Goal: Task Accomplishment & Management: Use online tool/utility

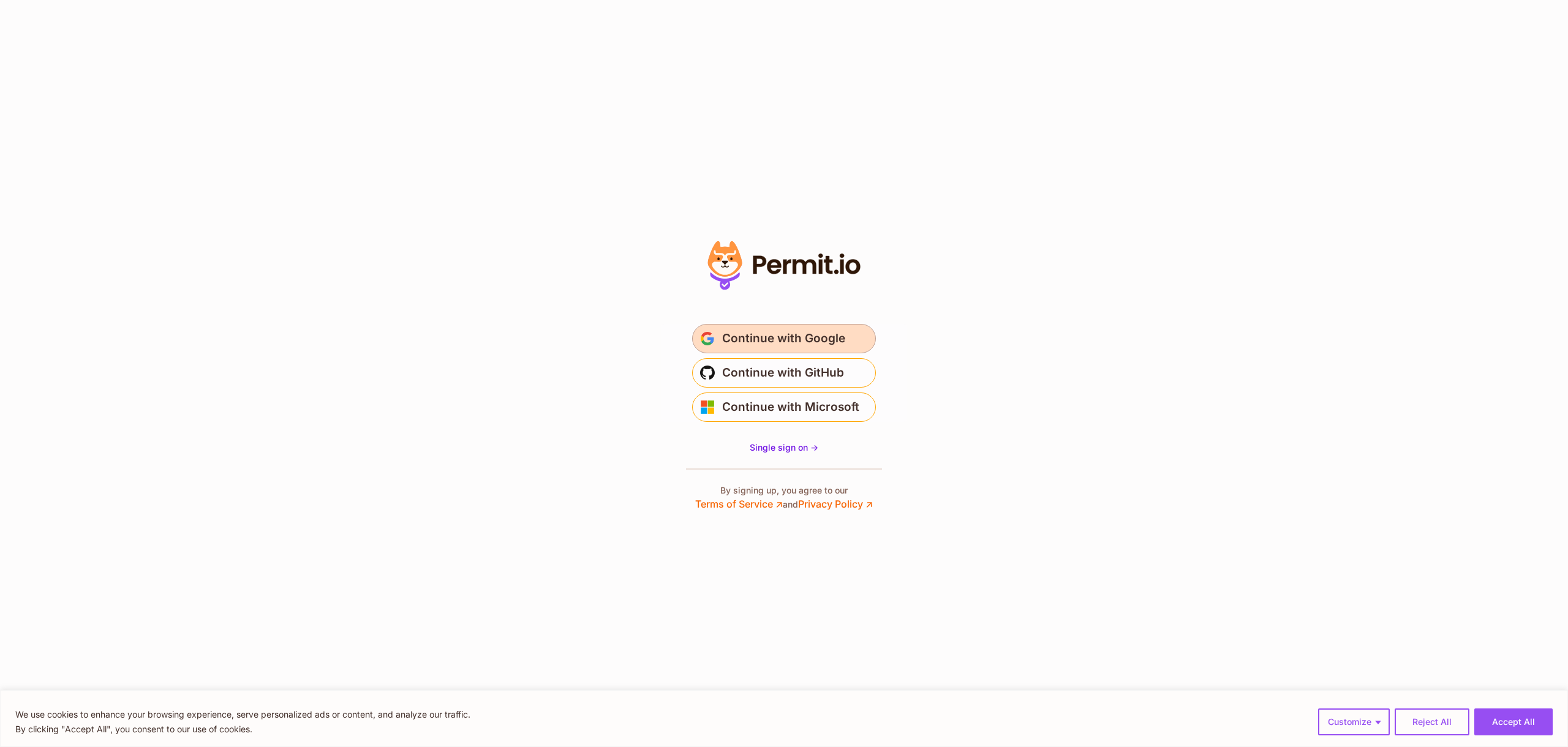
click at [753, 344] on span "Continue with Google" at bounding box center [784, 338] width 123 height 20
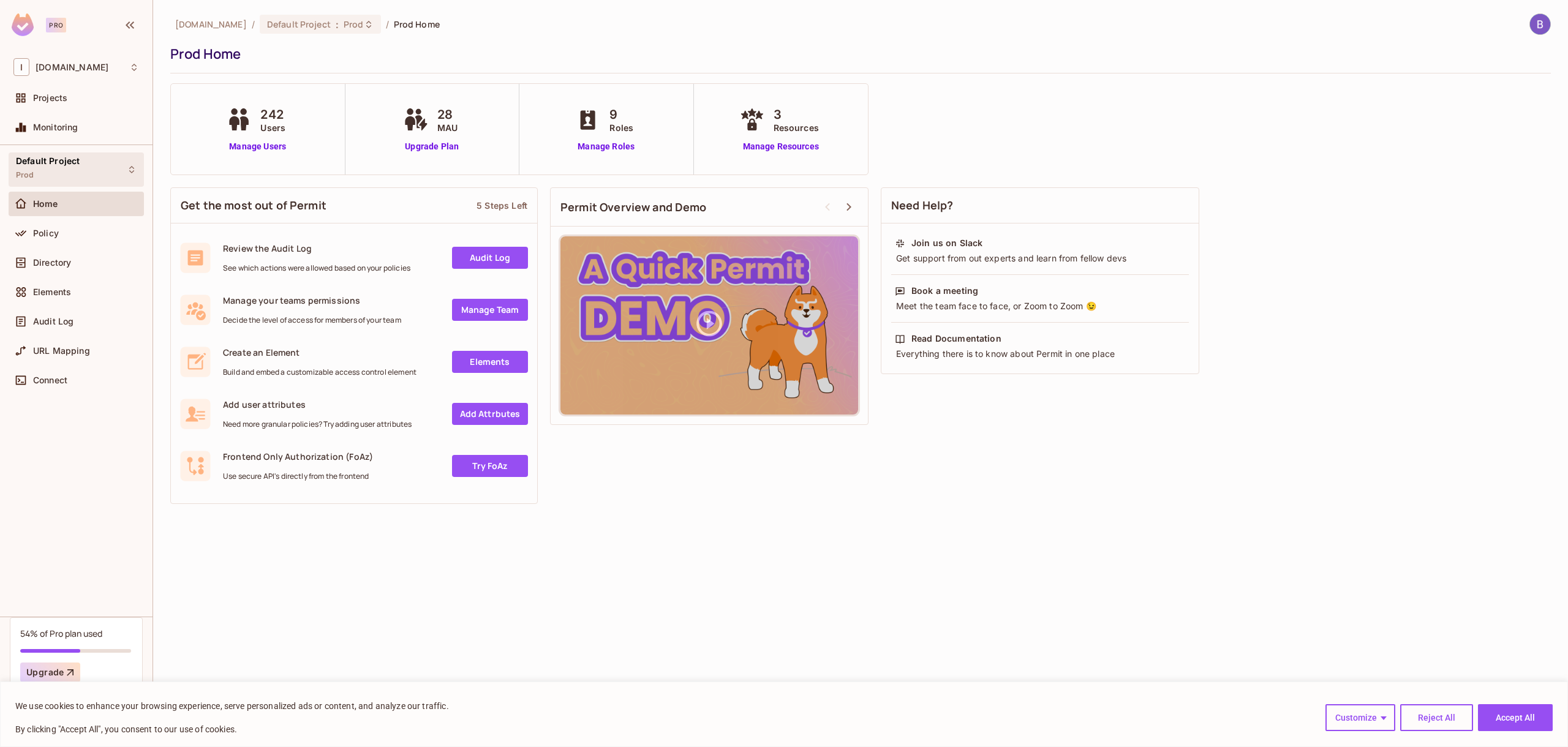
click at [122, 164] on div "Default Project Prod" at bounding box center [77, 169] width 136 height 34
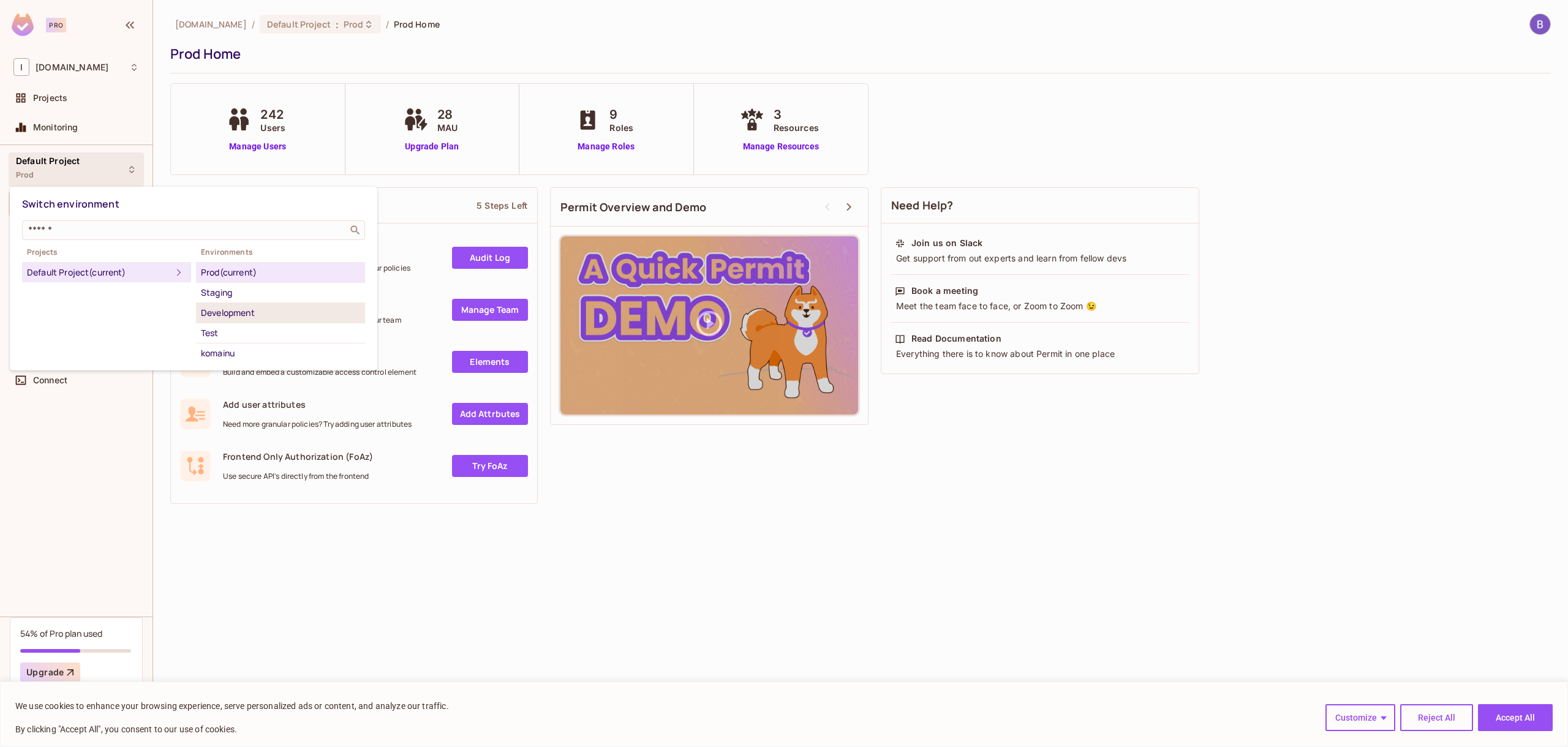
click at [233, 310] on div "Development" at bounding box center [281, 313] width 160 height 14
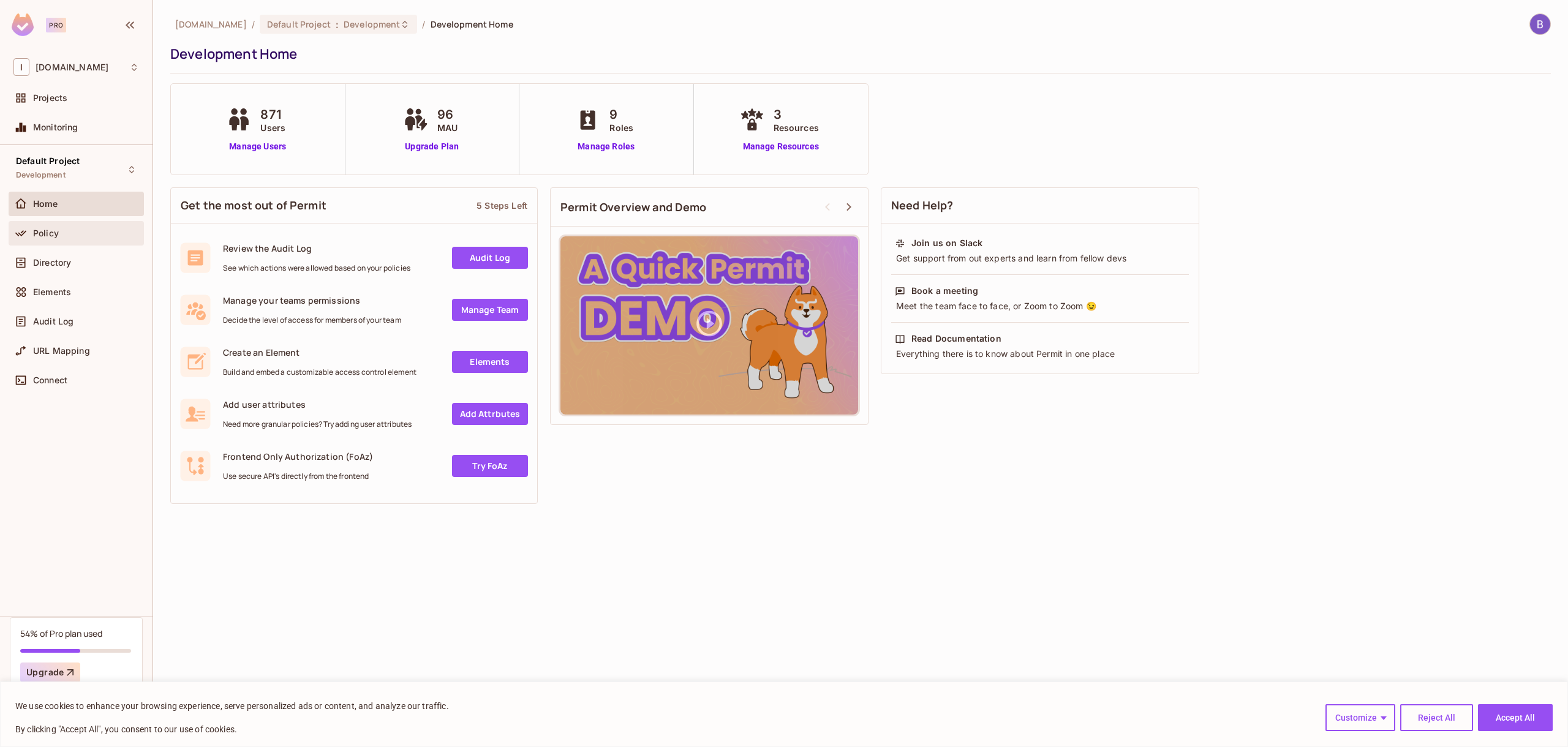
click at [64, 236] on div "Policy" at bounding box center [85, 233] width 106 height 10
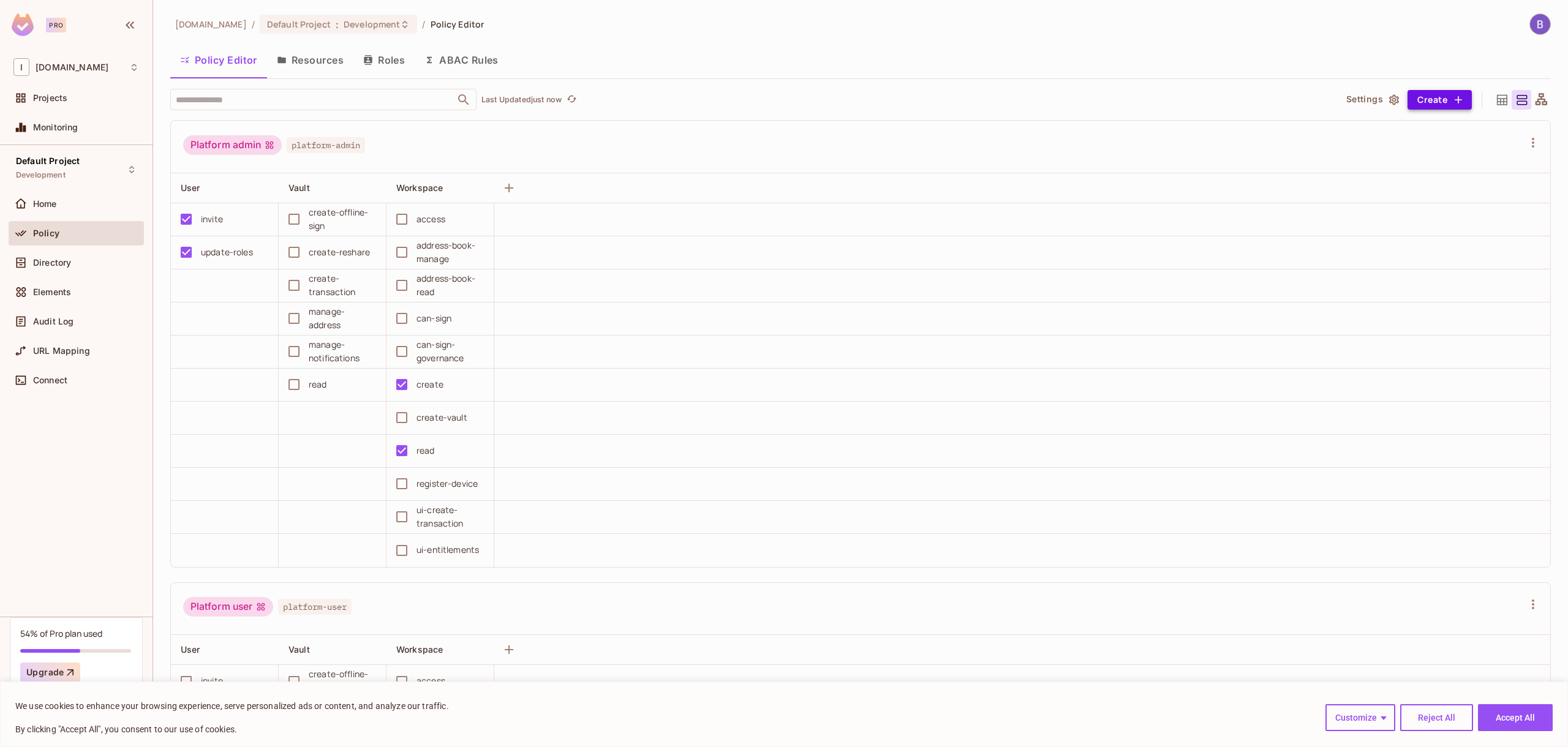
click at [1416, 90] on button "Create" at bounding box center [1440, 100] width 65 height 20
click at [717, 133] on div at bounding box center [784, 374] width 1568 height 747
click at [1501, 713] on button "Accept All" at bounding box center [1515, 718] width 75 height 27
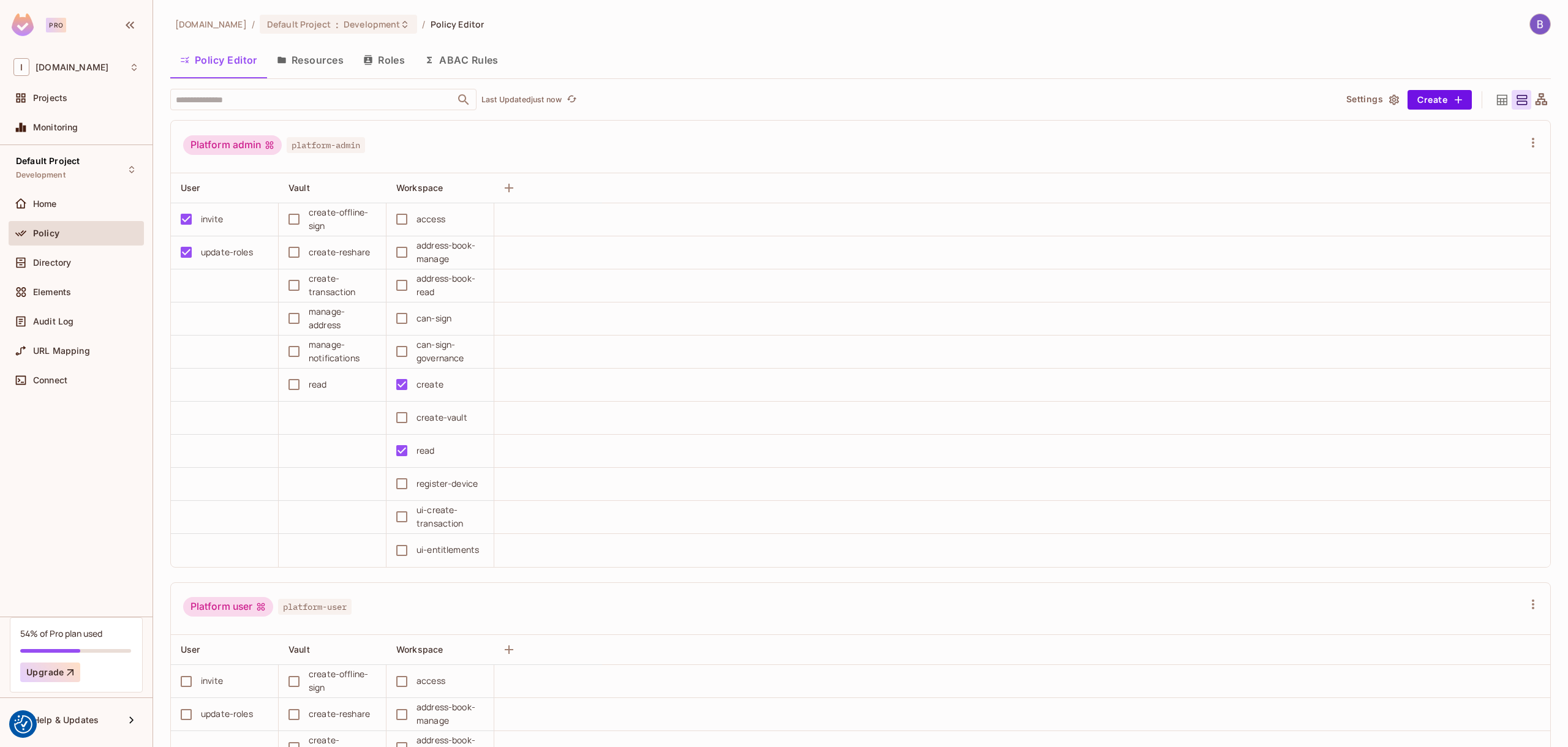
click at [315, 61] on button "Resources" at bounding box center [310, 60] width 86 height 30
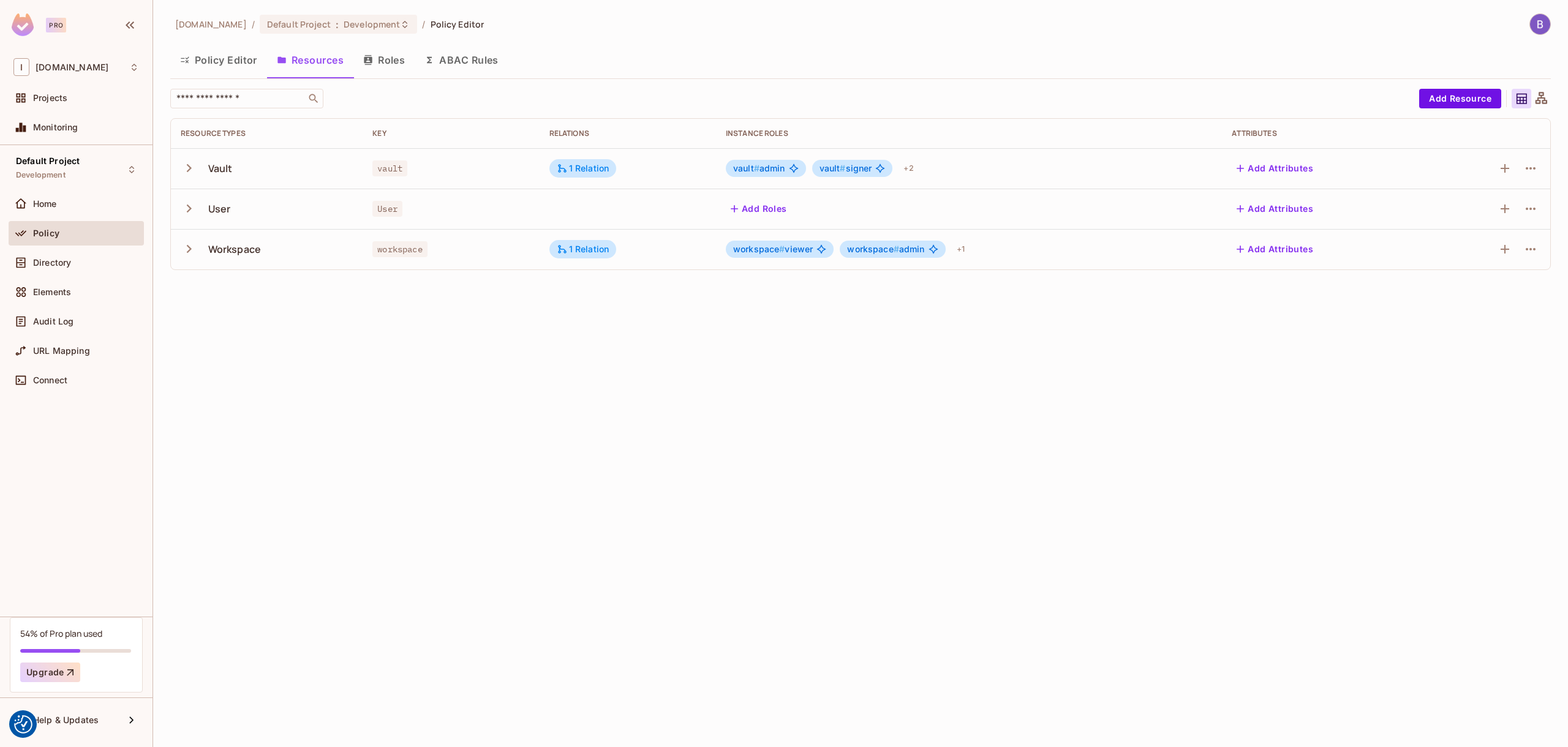
click at [188, 170] on icon "button" at bounding box center [189, 168] width 5 height 8
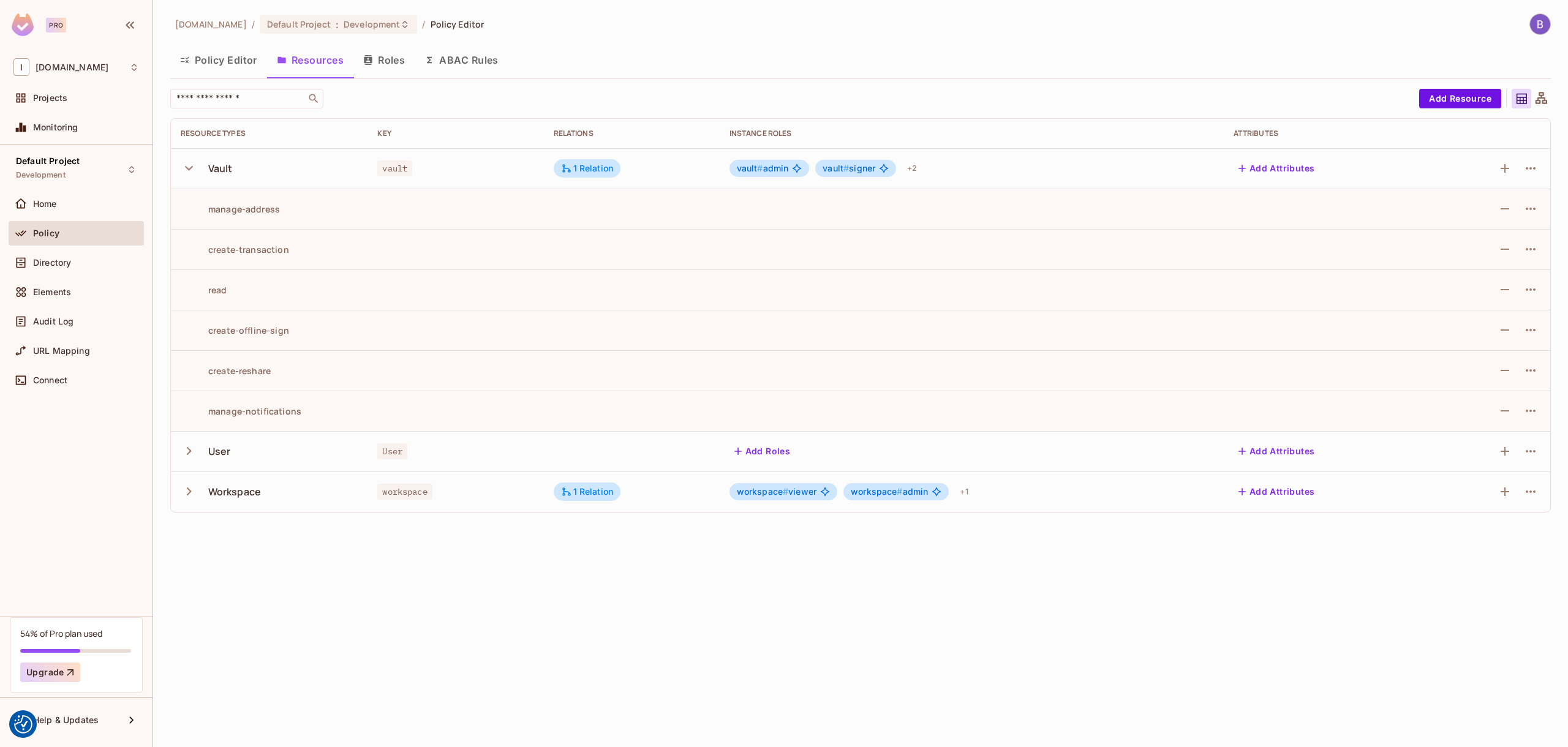
click at [265, 206] on div "manage-address" at bounding box center [230, 209] width 99 height 12
click at [216, 172] on div "Vault" at bounding box center [220, 168] width 25 height 14
click at [403, 64] on button "Roles" at bounding box center [384, 60] width 61 height 30
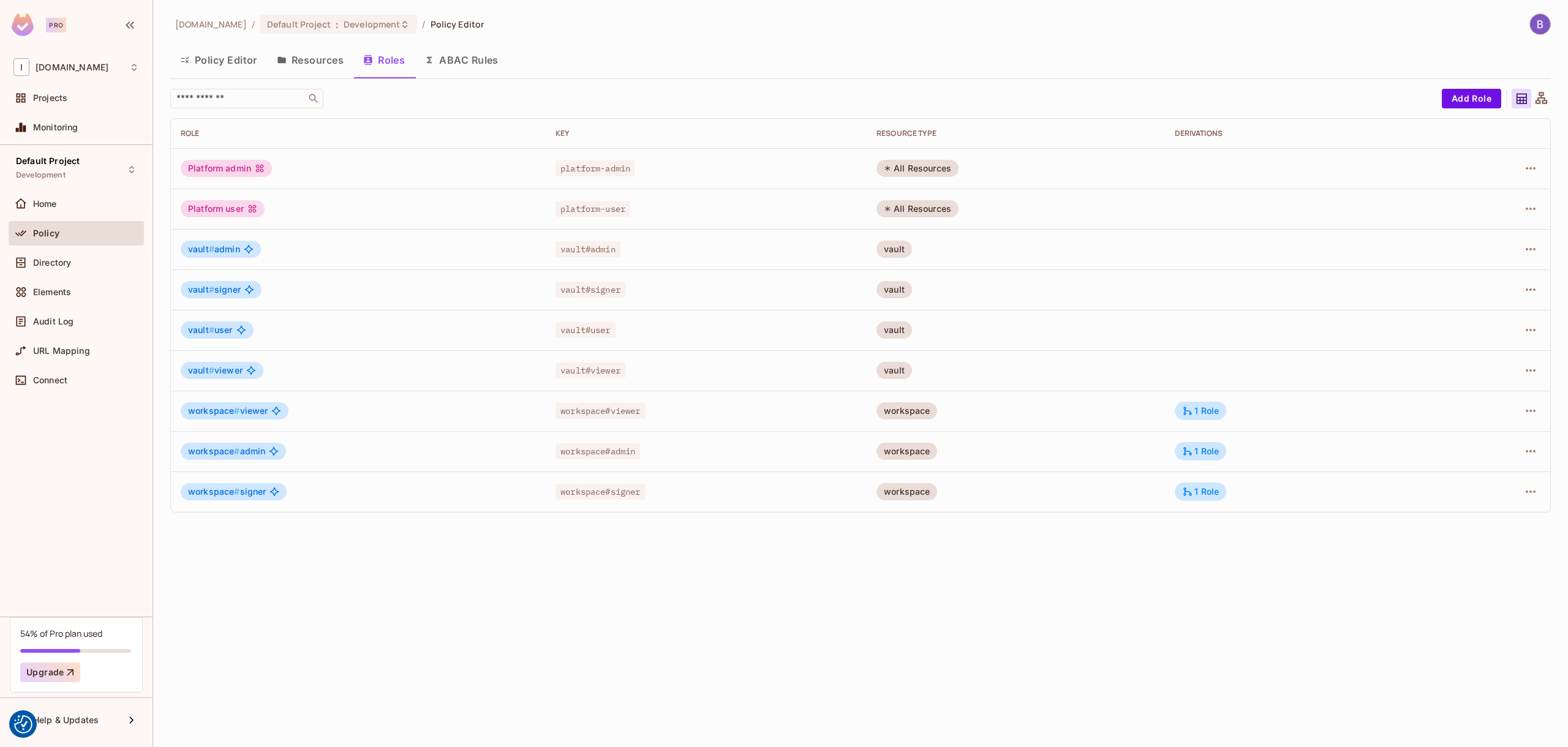
click at [338, 65] on button "Resources" at bounding box center [310, 60] width 86 height 30
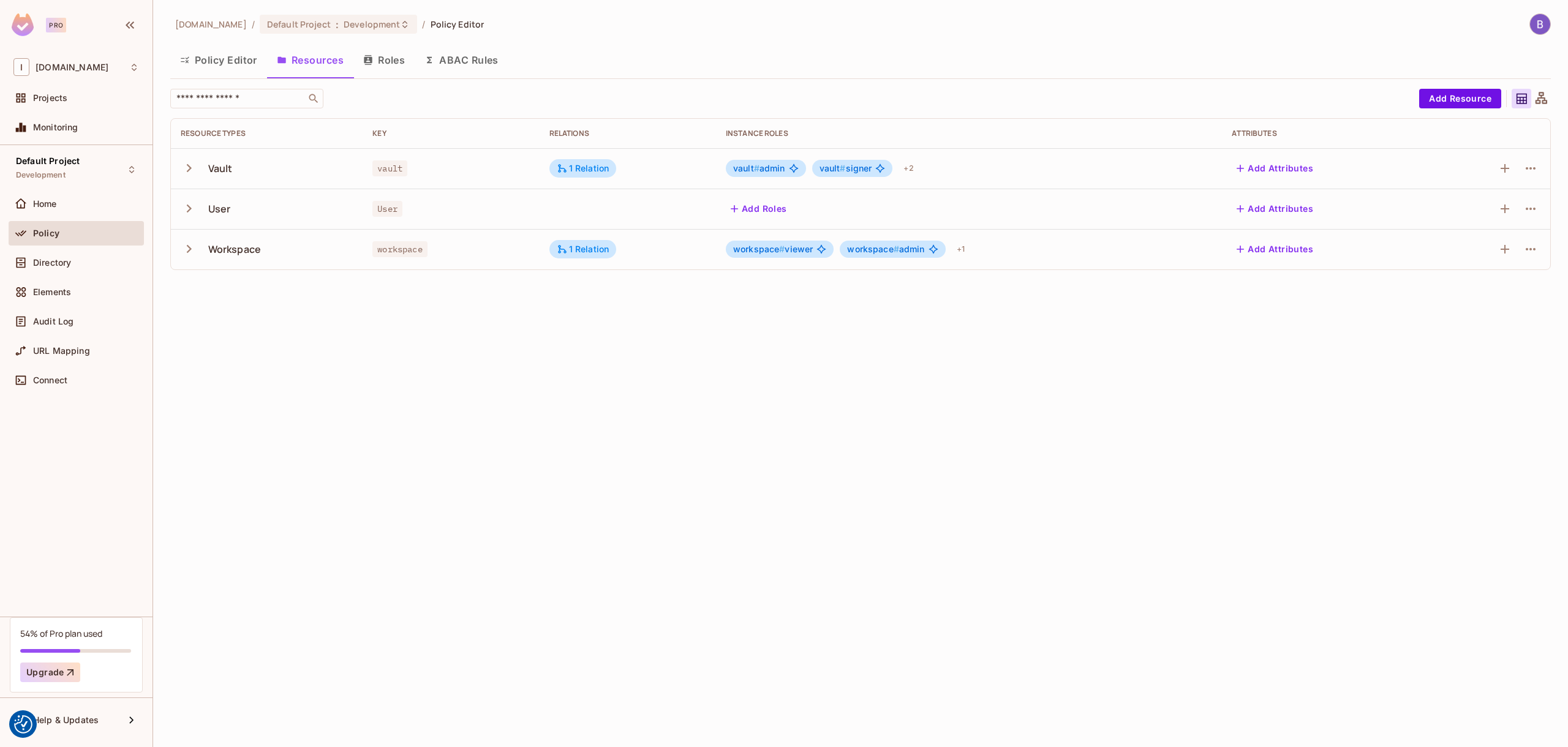
click at [452, 67] on button "ABAC Rules" at bounding box center [461, 60] width 93 height 30
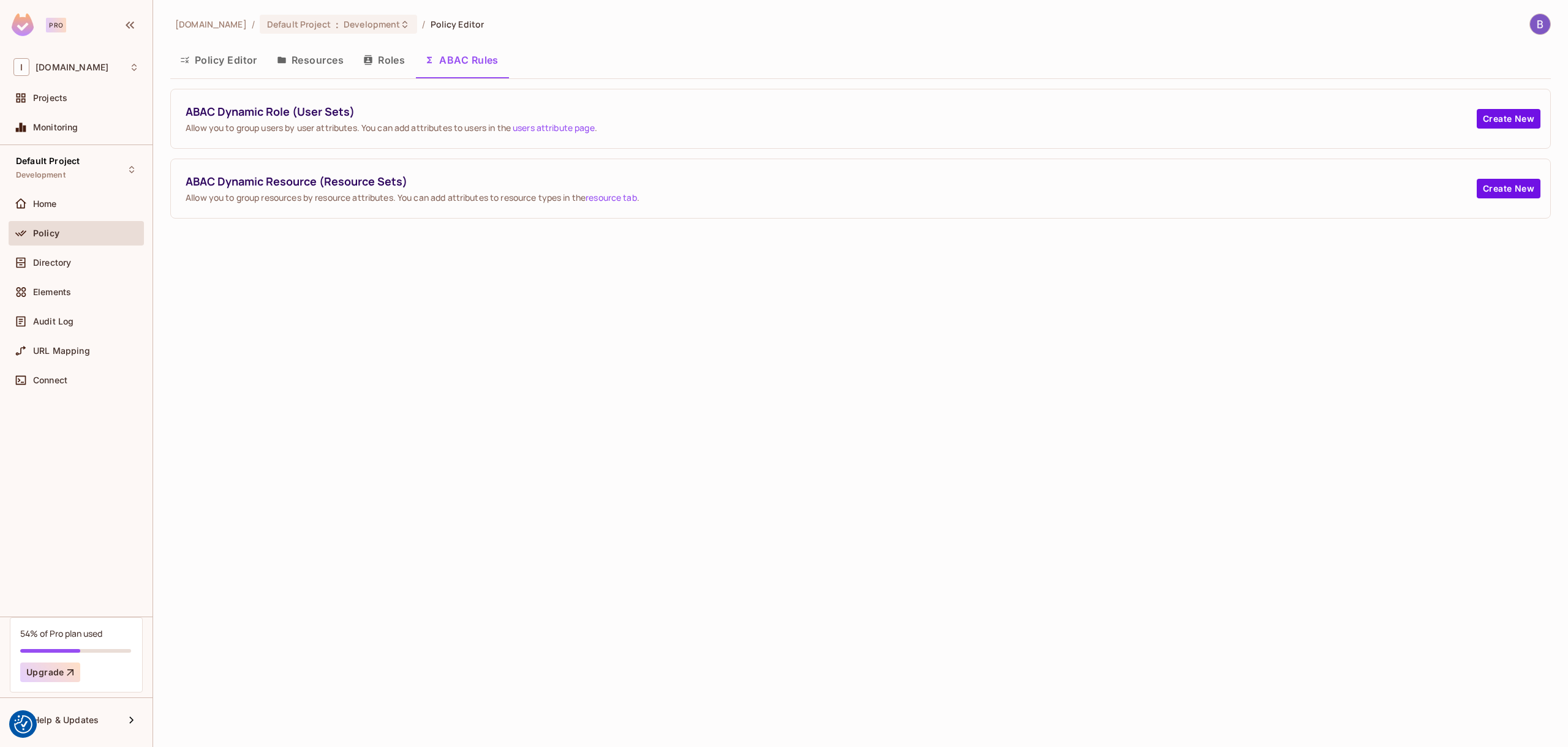
click at [326, 57] on button "Resources" at bounding box center [310, 60] width 86 height 30
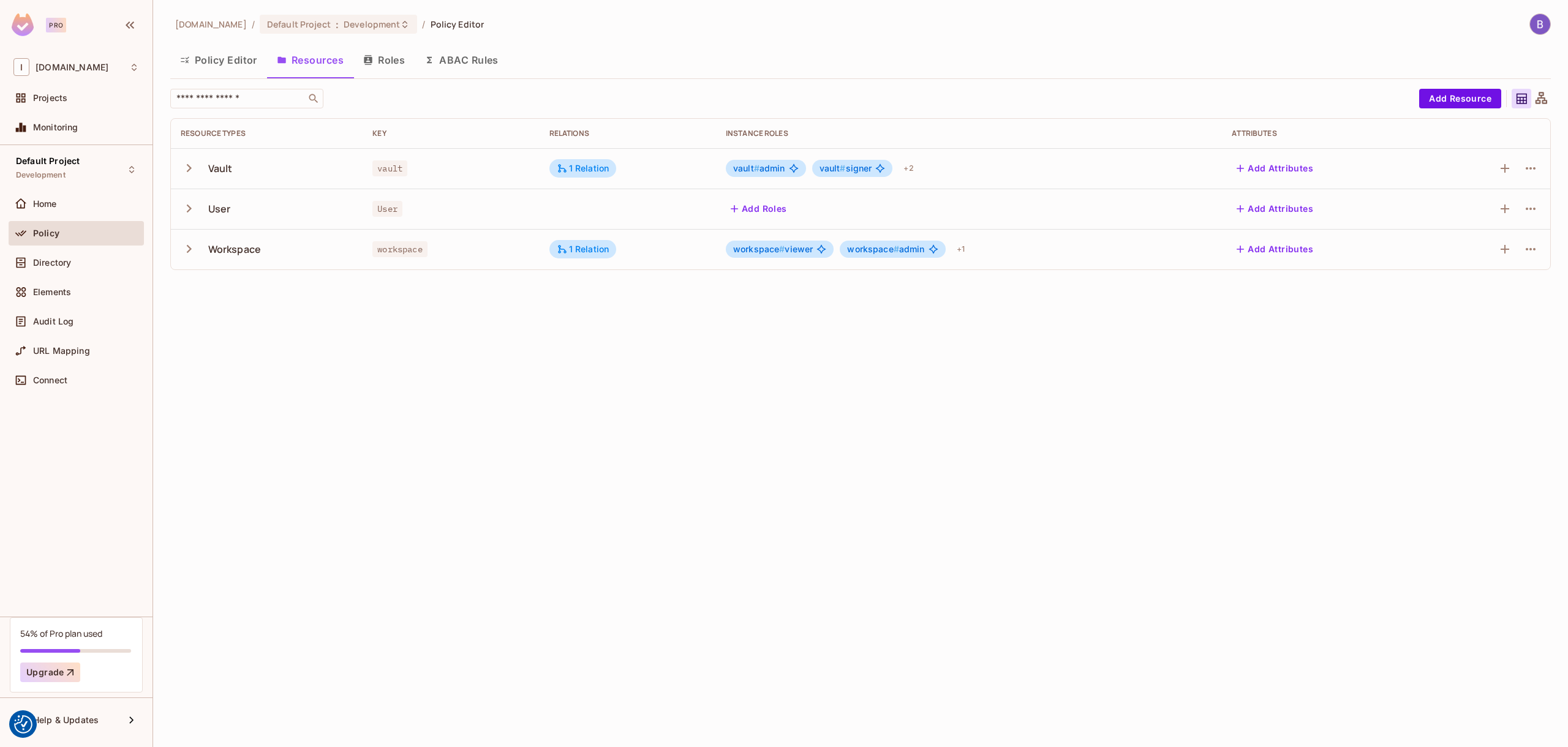
click at [482, 62] on button "ABAC Rules" at bounding box center [461, 60] width 93 height 30
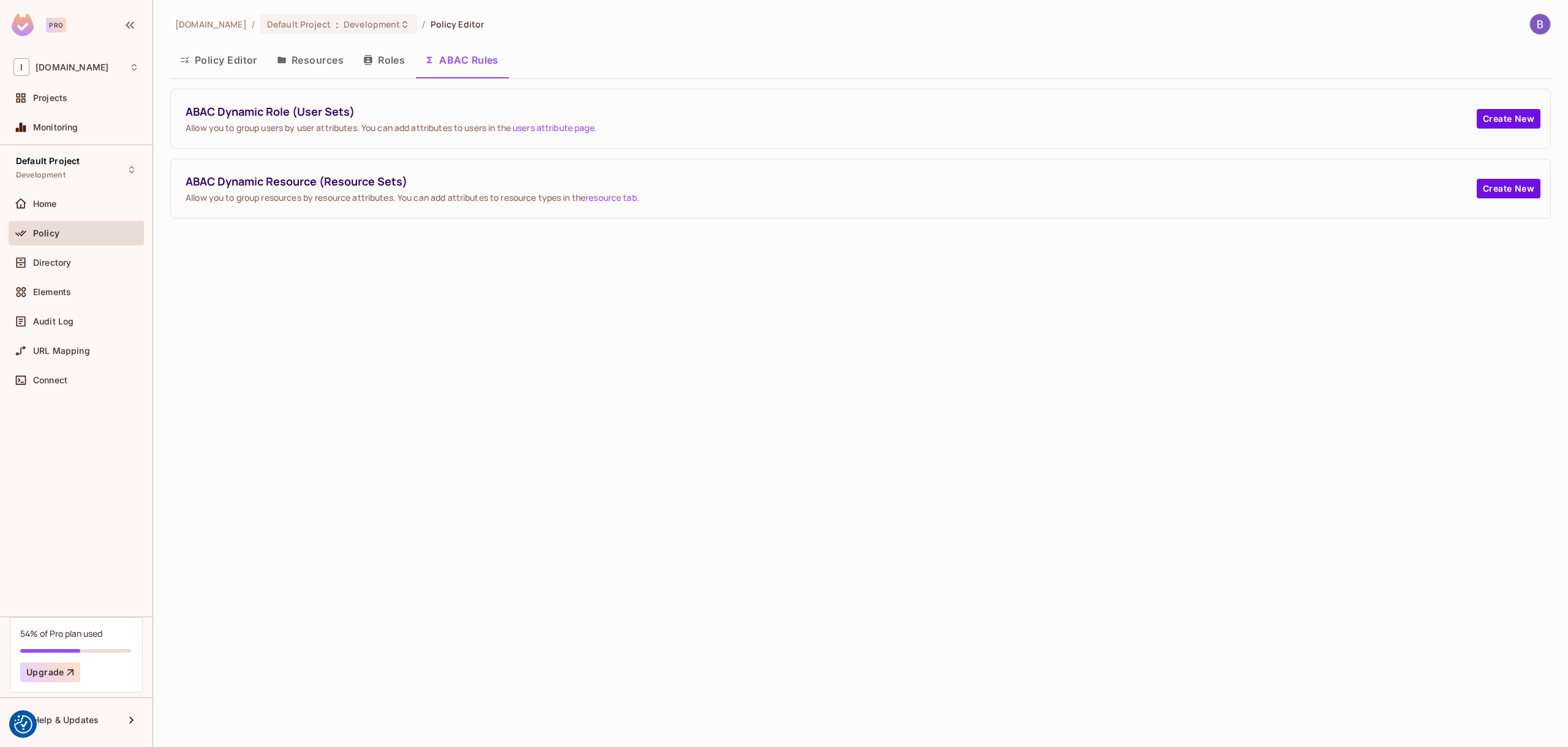
click at [326, 62] on button "Resources" at bounding box center [310, 60] width 86 height 30
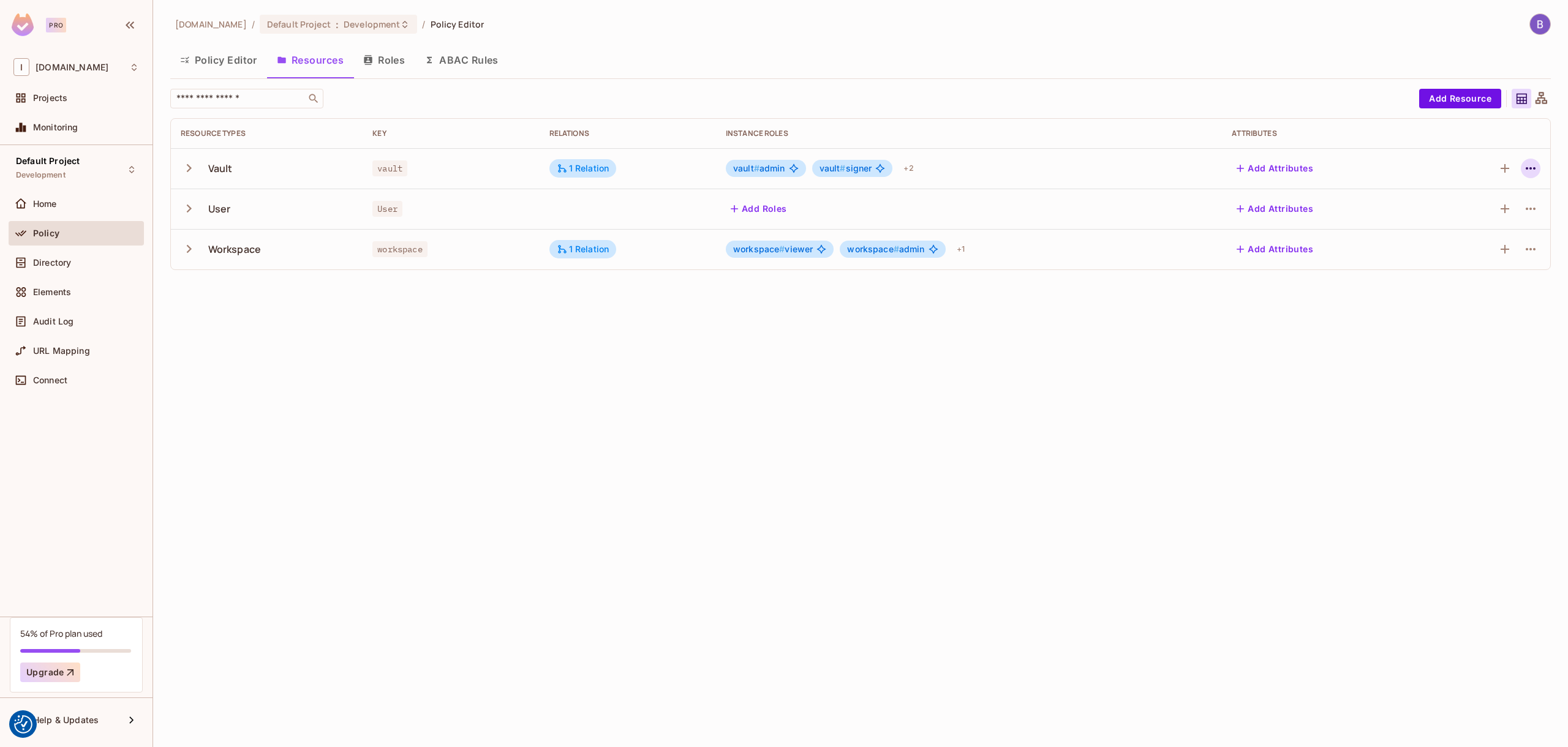
click at [1530, 164] on icon "button" at bounding box center [1530, 168] width 14 height 14
click at [1493, 212] on div "Edit Resource" at bounding box center [1477, 216] width 57 height 12
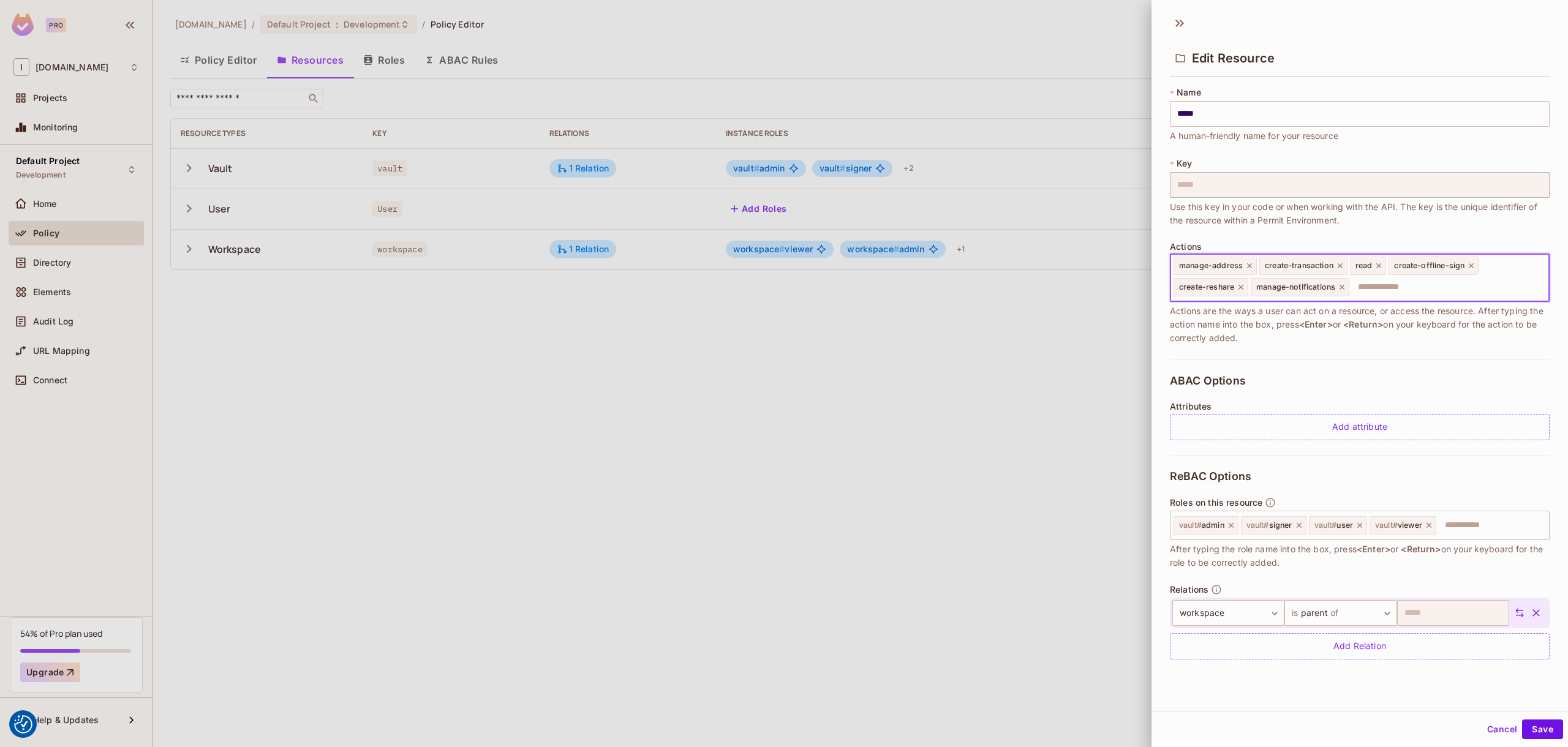
click at [1412, 294] on input "text" at bounding box center [1448, 287] width 194 height 25
click at [198, 167] on div at bounding box center [784, 374] width 1568 height 747
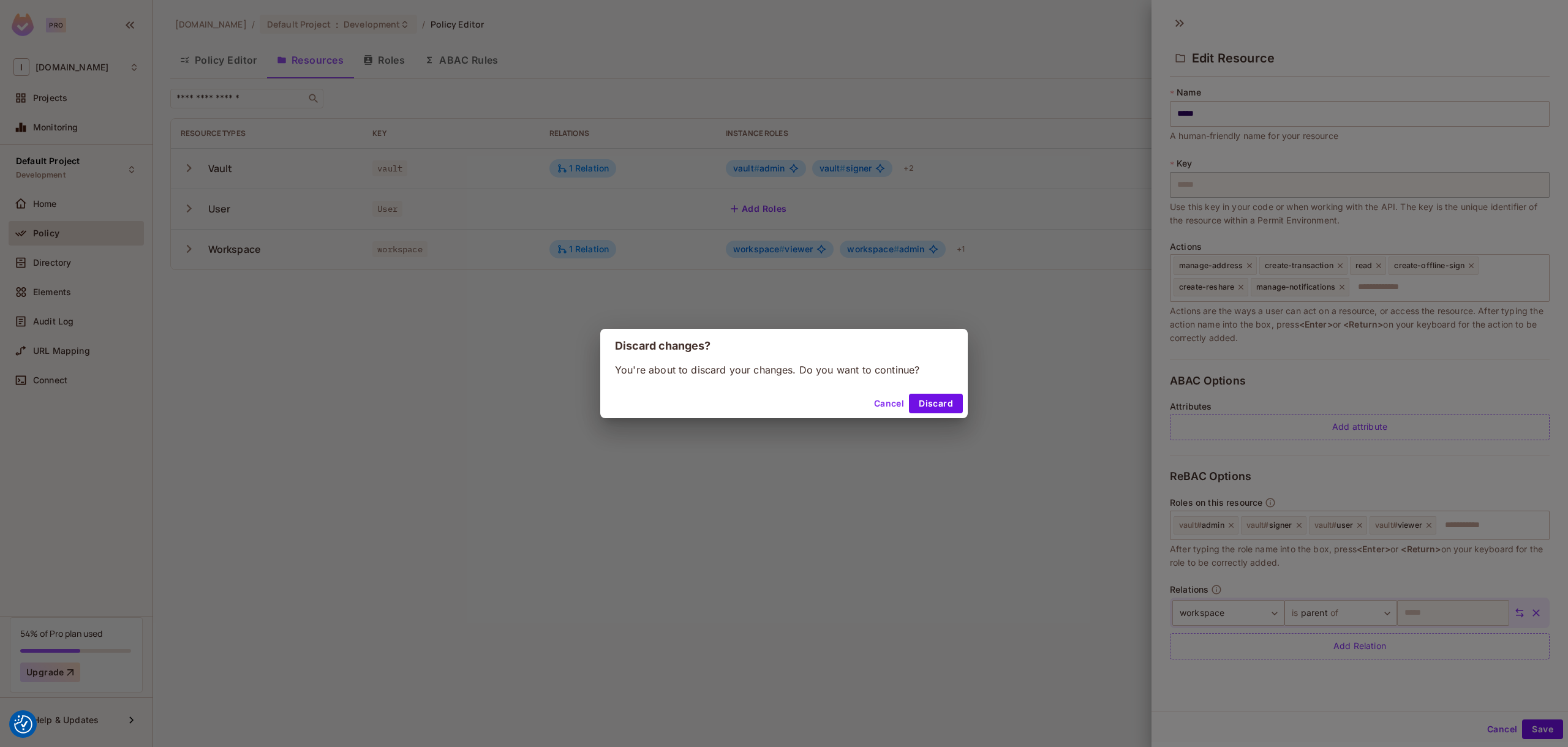
click at [192, 168] on div "Discard changes? You're about to discard your changes. Do you want to continue?…" at bounding box center [784, 374] width 1568 height 747
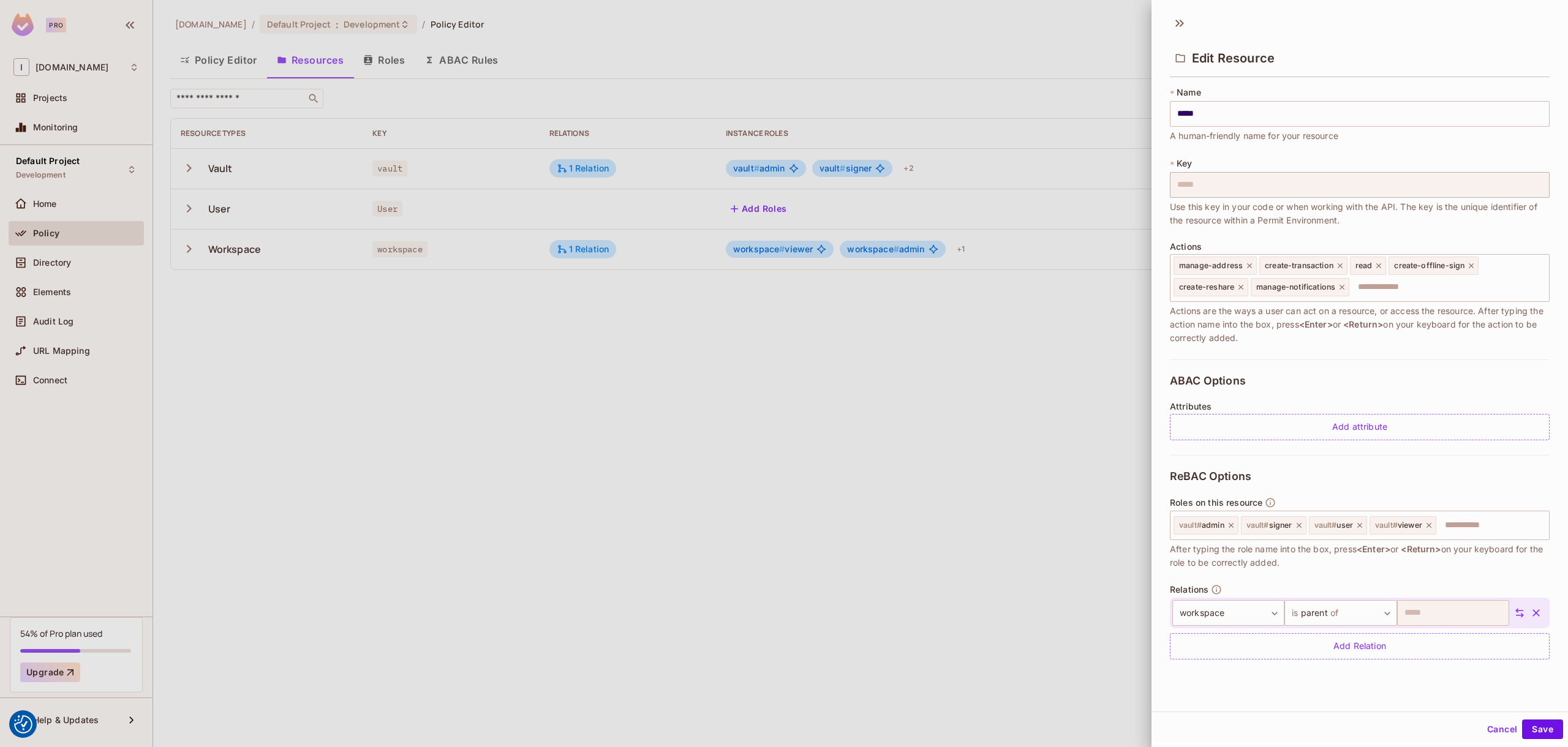
click at [188, 168] on div at bounding box center [784, 374] width 1568 height 747
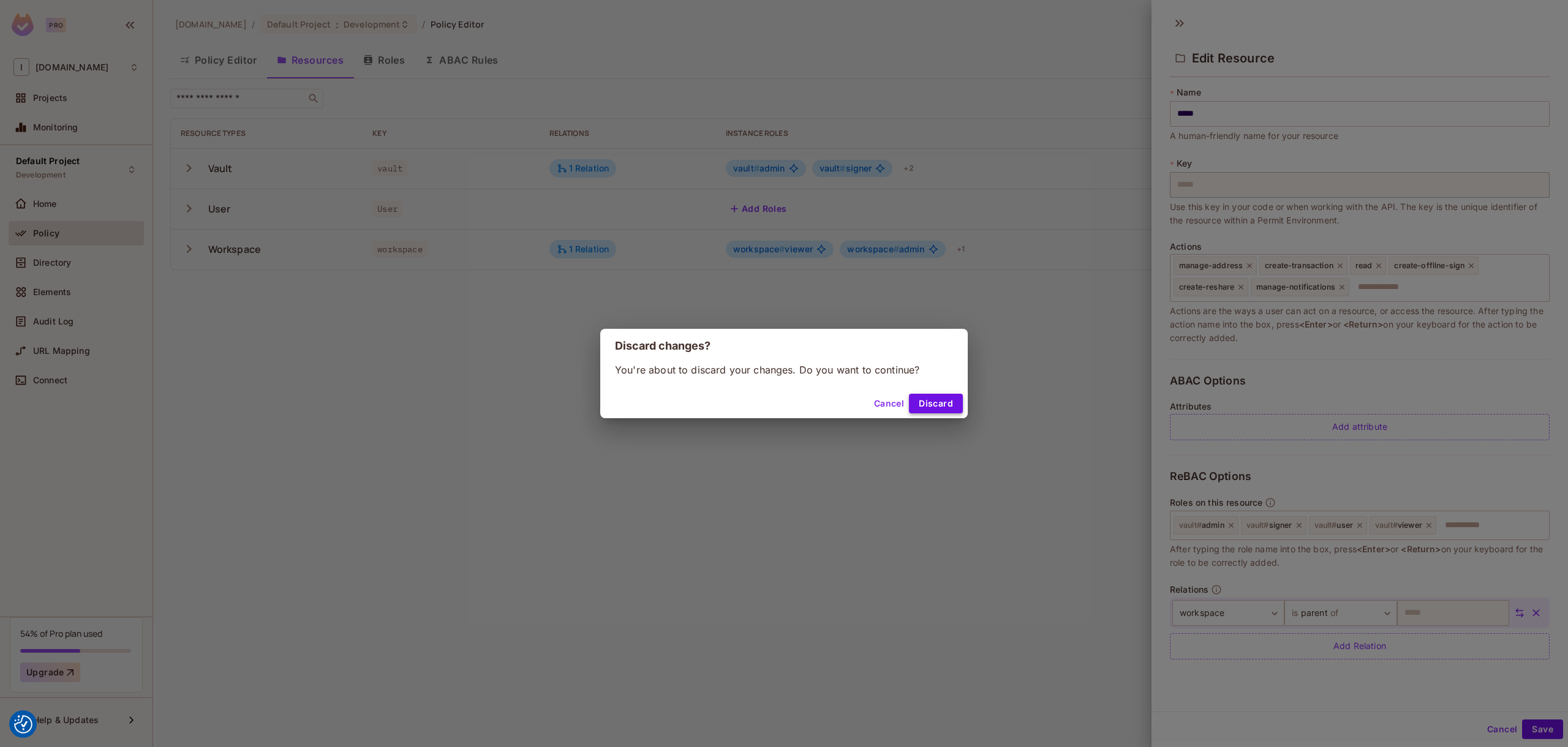
click at [946, 399] on button "Discard" at bounding box center [936, 404] width 54 height 20
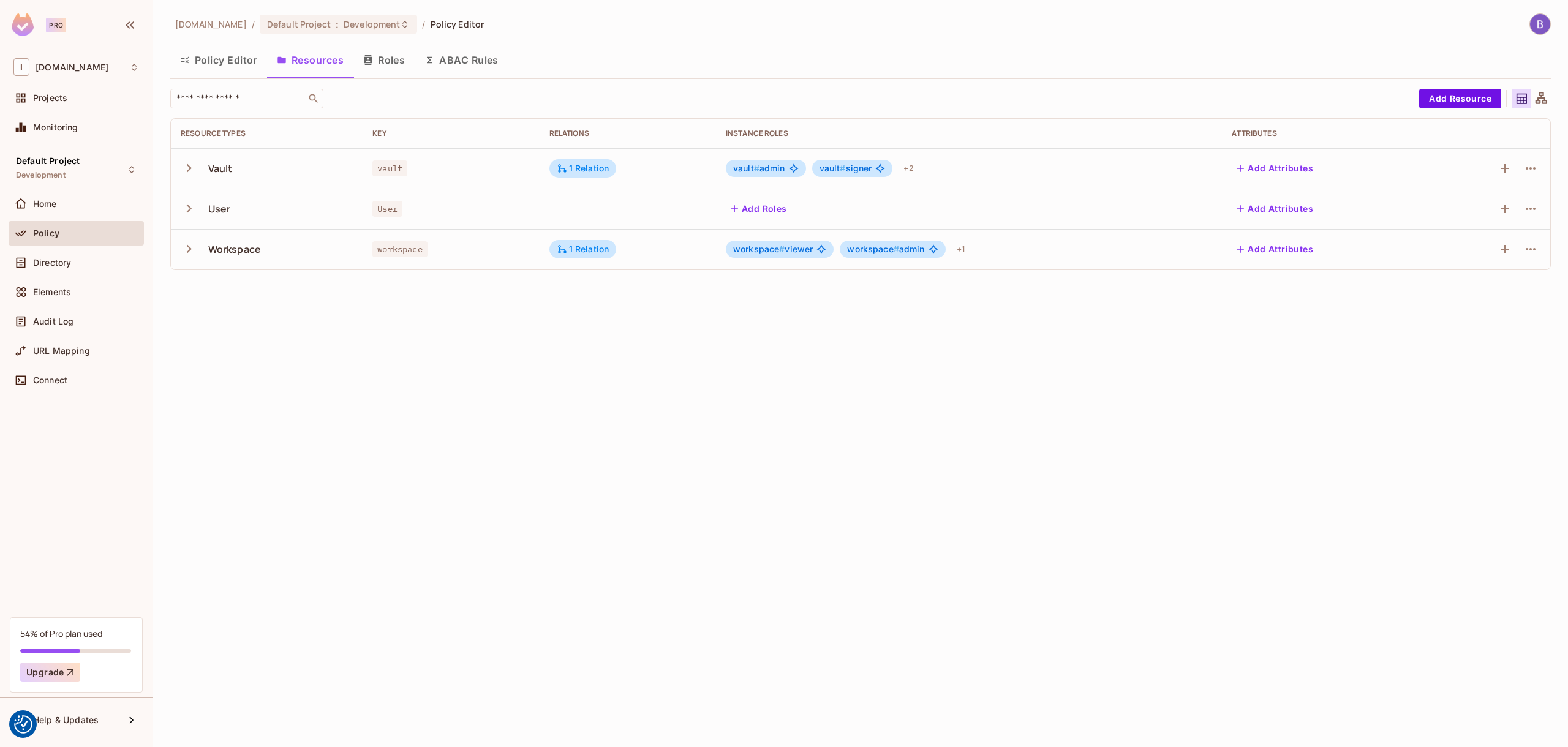
click at [188, 172] on icon "button" at bounding box center [188, 168] width 17 height 17
